Goal: Information Seeking & Learning: Learn about a topic

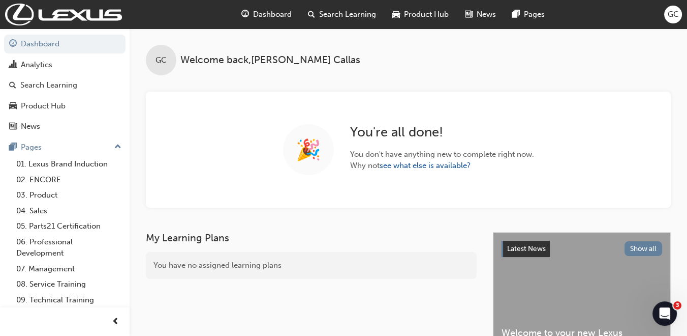
click at [363, 16] on span "Search Learning" at bounding box center [347, 15] width 57 height 12
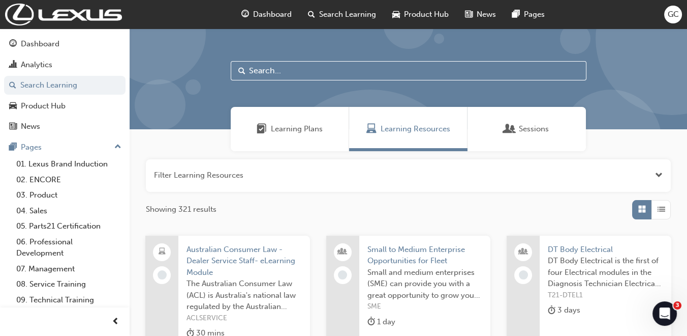
click at [286, 68] on input "text" at bounding box center [409, 70] width 356 height 19
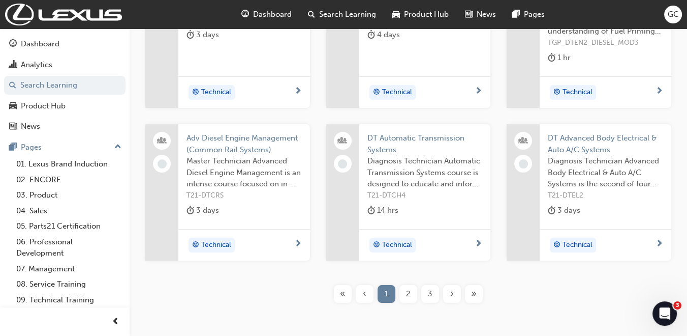
scroll to position [278, 0]
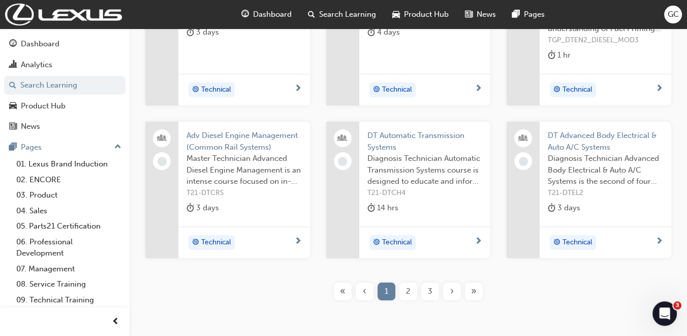
type input "dt"
click at [595, 133] on span "DT Advanced Body Electrical & Auto A/C Systems" at bounding box center [605, 141] width 115 height 23
click at [497, 53] on div "DT Fundamentals of Diagnosis Diagnosis Technician Foundations is the gateway to…" at bounding box center [408, 32] width 181 height 148
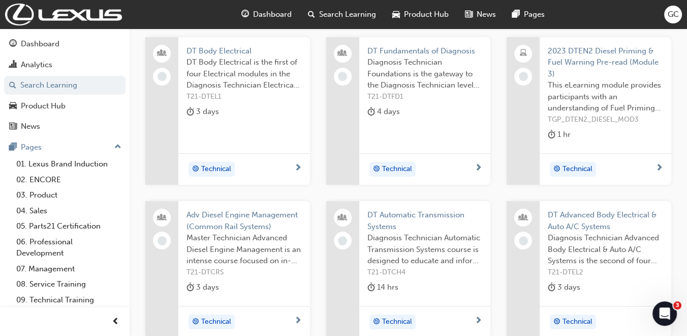
scroll to position [194, 0]
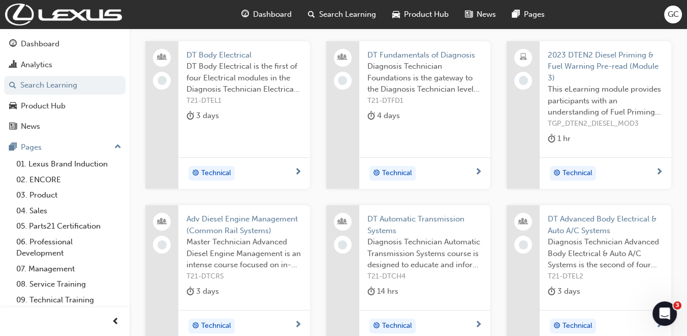
click at [451, 51] on span "DT Fundamentals of Diagnosis" at bounding box center [425, 55] width 115 height 12
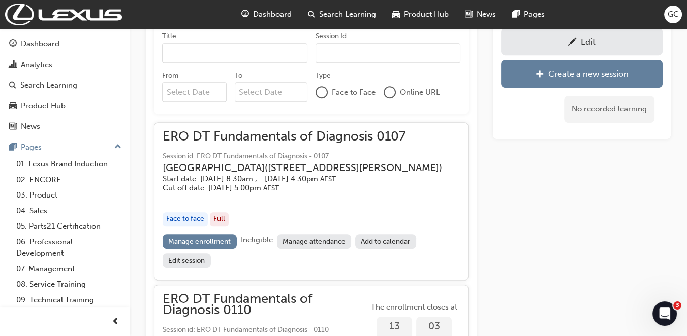
scroll to position [598, 0]
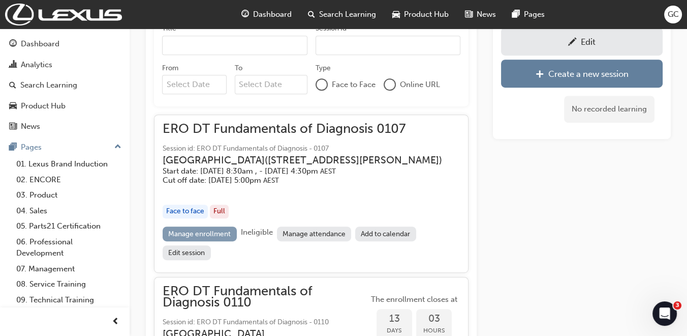
click at [212, 241] on link "Manage enrollment" at bounding box center [200, 233] width 74 height 15
